Goal: Task Accomplishment & Management: Use online tool/utility

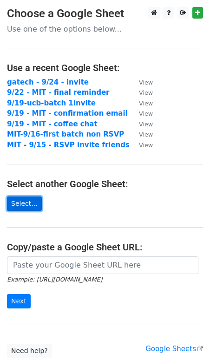
click at [27, 203] on link "Select..." at bounding box center [24, 203] width 35 height 14
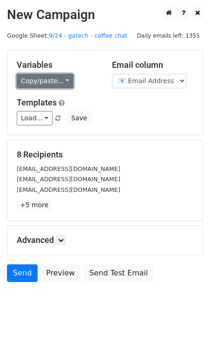
click at [40, 74] on link "Copy/paste..." at bounding box center [45, 81] width 57 height 14
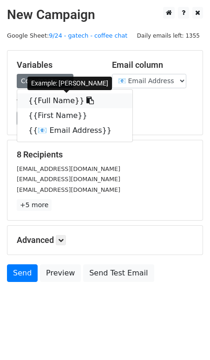
click at [63, 104] on link "{{Full Name}}" at bounding box center [74, 100] width 115 height 15
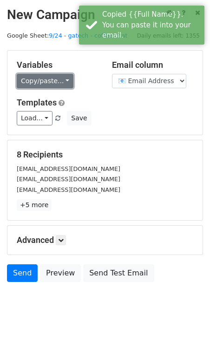
click at [50, 81] on link "Copy/paste..." at bounding box center [45, 81] width 57 height 14
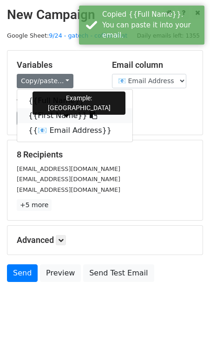
click at [51, 112] on link "{{First Name}}" at bounding box center [74, 115] width 115 height 15
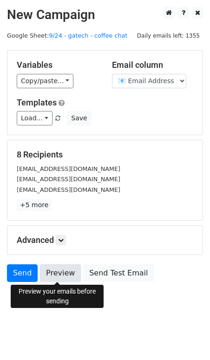
click at [61, 266] on link "Preview" at bounding box center [60, 273] width 41 height 18
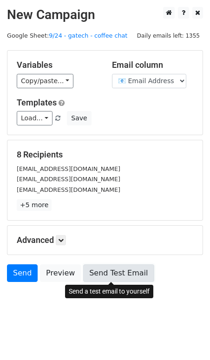
click at [105, 267] on link "Send Test Email" at bounding box center [118, 273] width 71 height 18
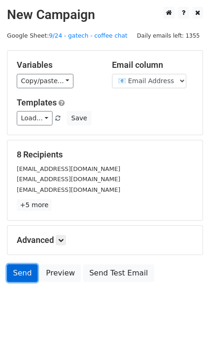
click at [20, 271] on link "Send" at bounding box center [22, 273] width 31 height 18
